Goal: Check status

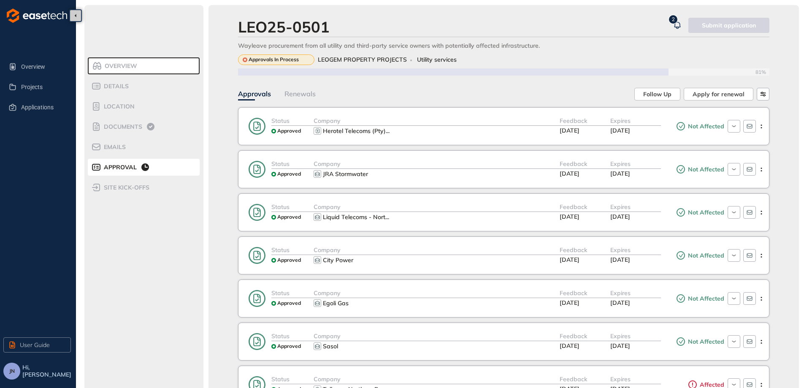
click at [149, 68] on div "Overview" at bounding box center [128, 66] width 72 height 10
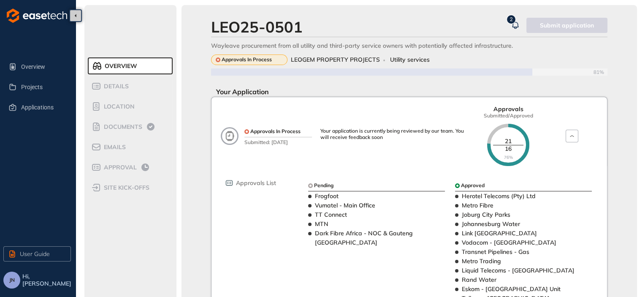
click at [515, 23] on icon "button" at bounding box center [515, 25] width 8 height 10
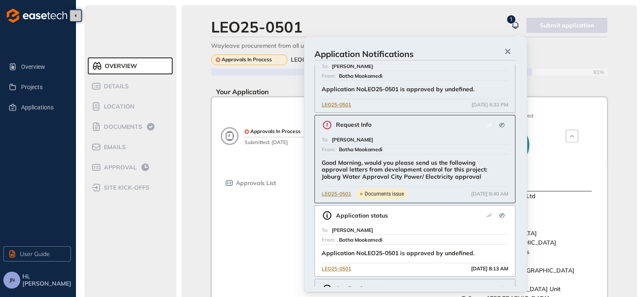
scroll to position [42, 0]
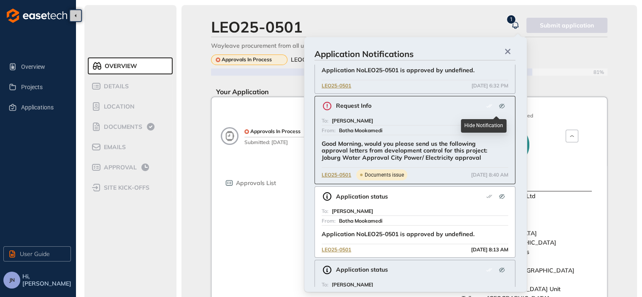
click at [500, 103] on icon "button" at bounding box center [502, 106] width 7 height 7
click at [500, 105] on icon "button" at bounding box center [501, 105] width 5 height 5
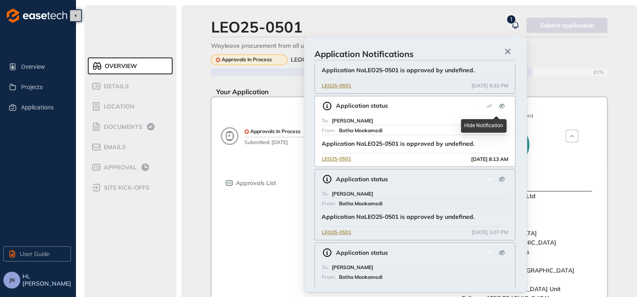
click at [487, 141] on p "Application NoLEO25-0501 is approved by undefined." at bounding box center [406, 143] width 169 height 7
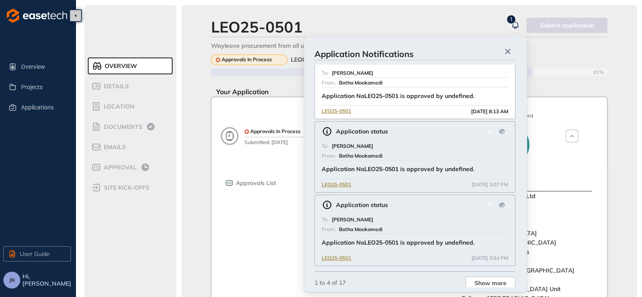
scroll to position [0, 0]
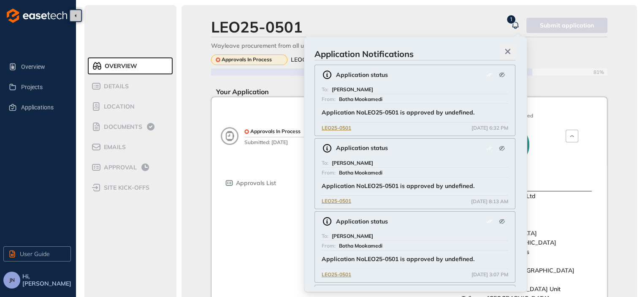
click at [508, 52] on icon "button" at bounding box center [507, 51] width 5 height 5
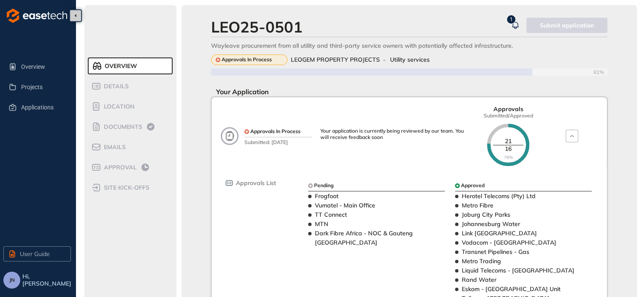
click at [513, 27] on icon "button" at bounding box center [515, 25] width 8 height 10
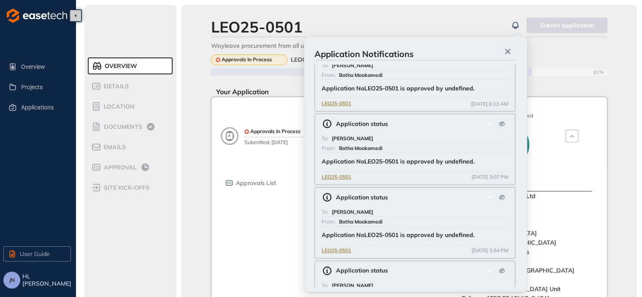
scroll to position [163, 0]
